Goal: Information Seeking & Learning: Learn about a topic

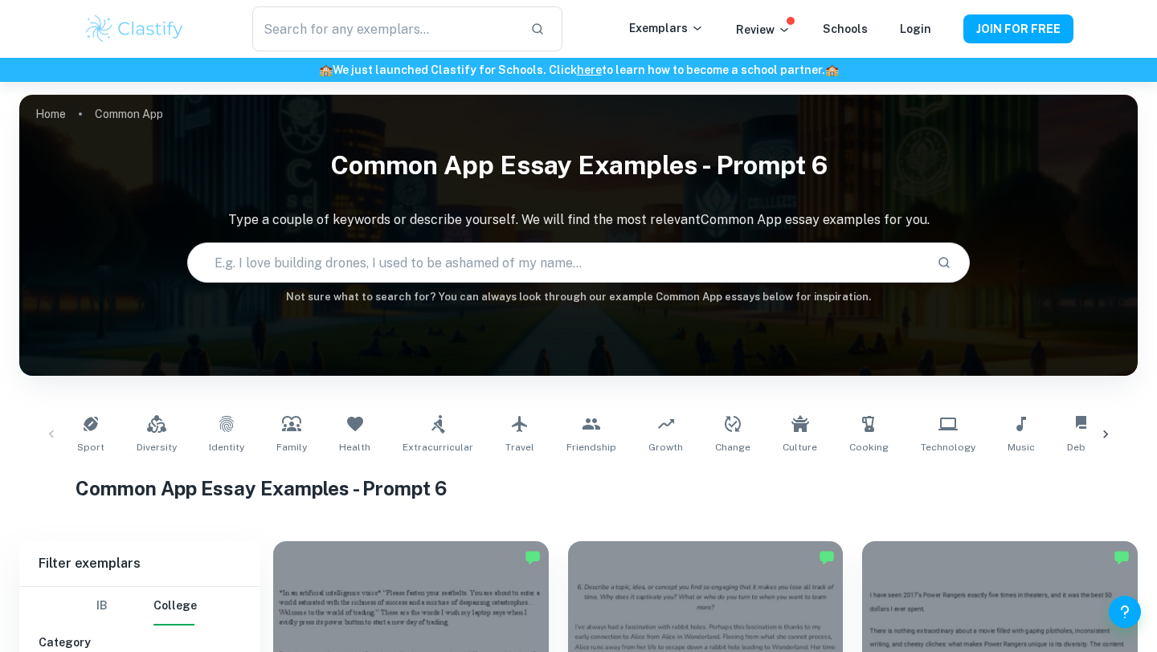
scroll to position [172, 0]
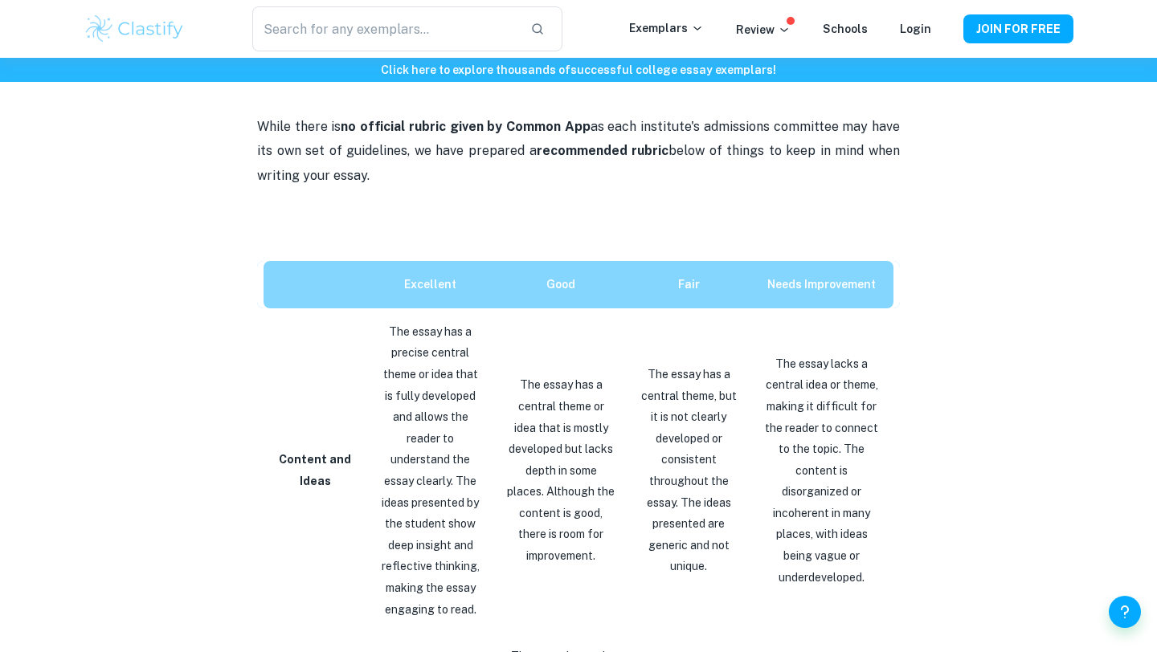
scroll to position [615, 0]
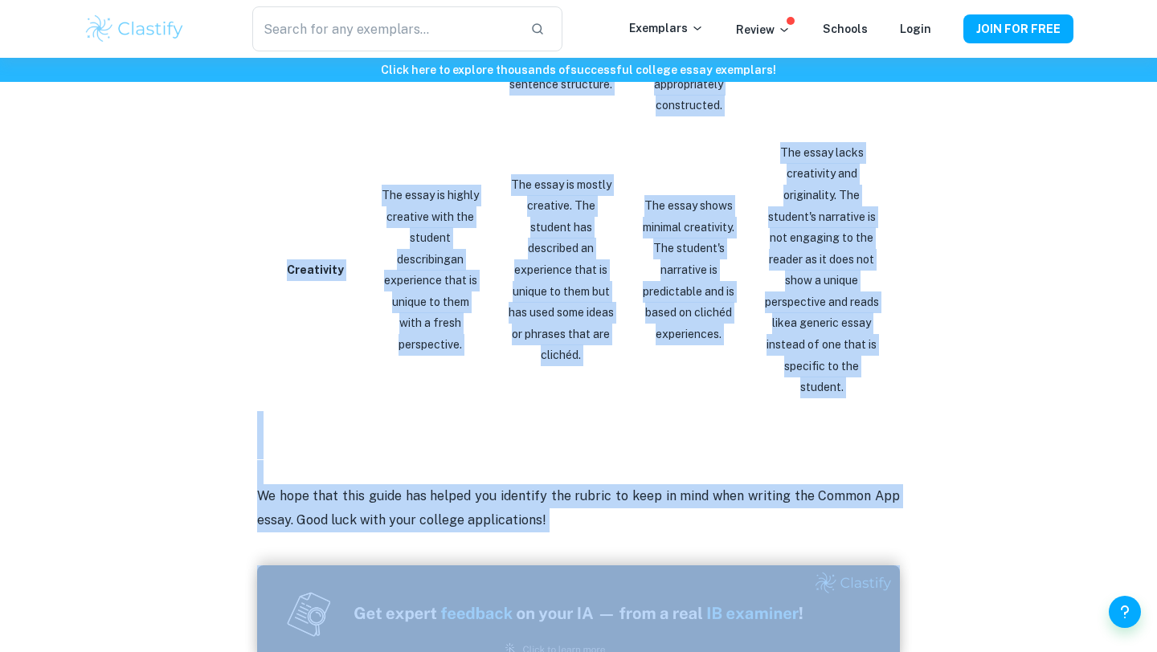
scroll to position [2791, 0]
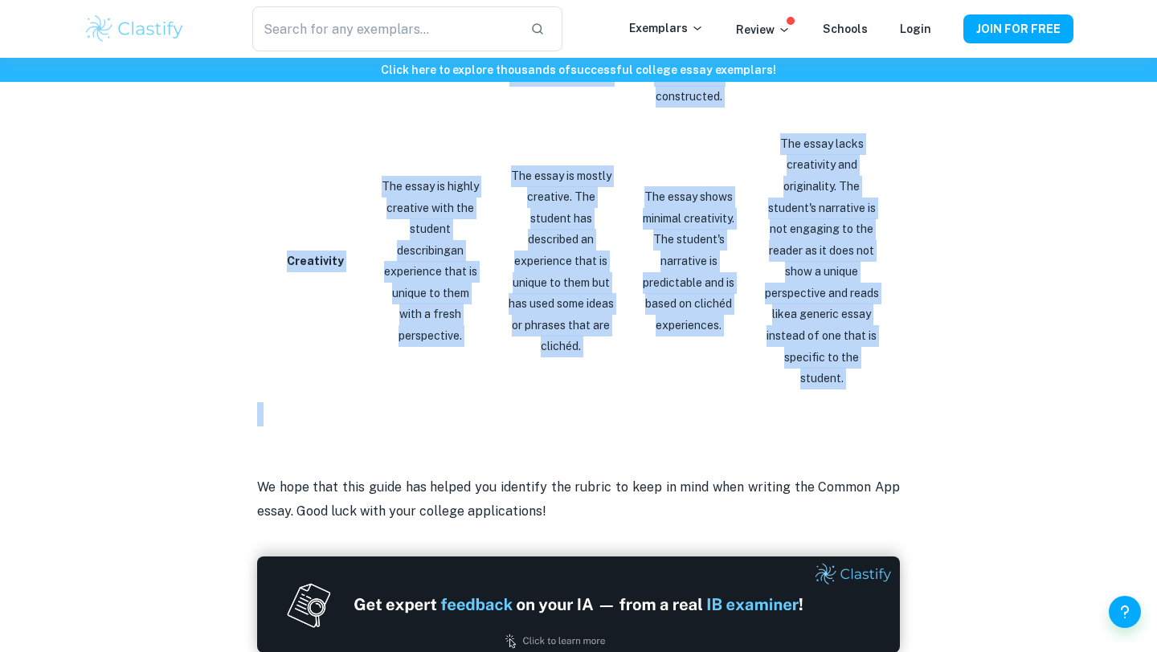
drag, startPoint x: 255, startPoint y: 274, endPoint x: 806, endPoint y: 361, distance: 557.2
copy div "While there is no official rubric given by Common App as each institute's admis…"
click at [300, 402] on p at bounding box center [578, 414] width 643 height 24
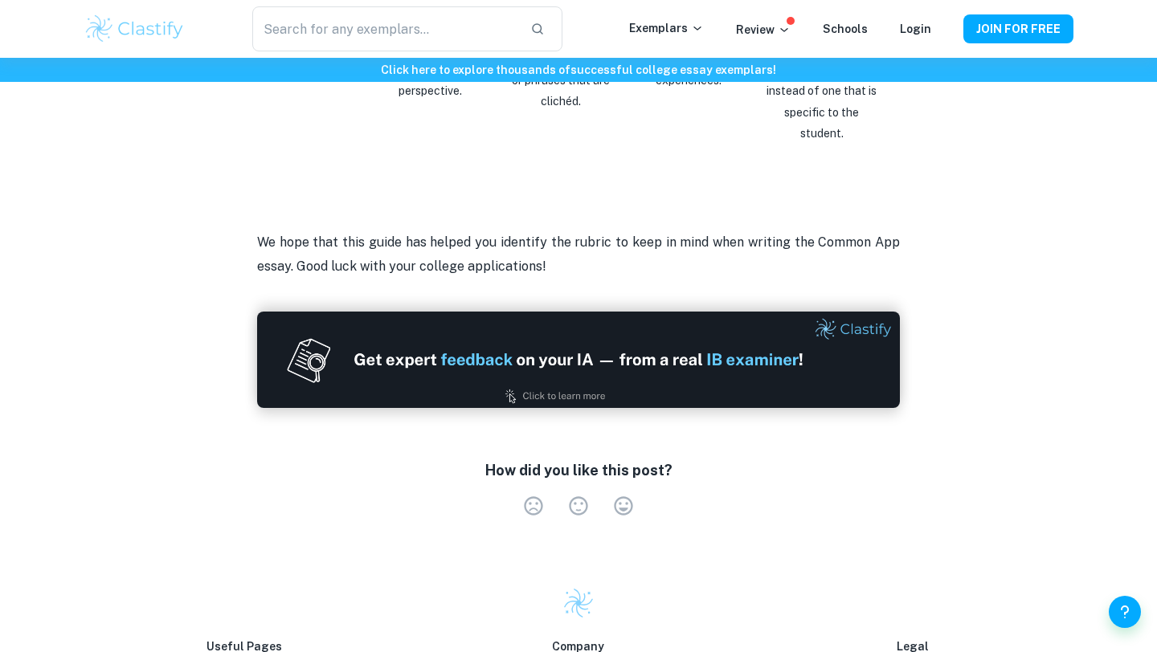
scroll to position [3065, 0]
